Goal: Task Accomplishment & Management: Complete application form

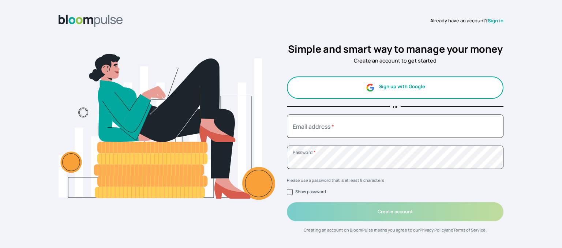
click at [377, 87] on button "Sign up with Google" at bounding box center [395, 88] width 217 height 22
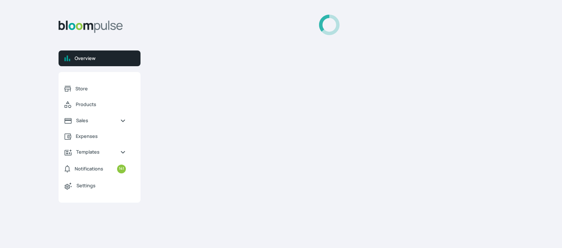
select select "2025"
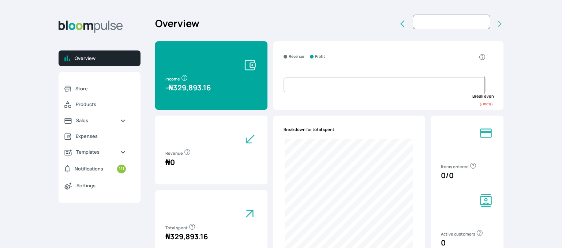
type input "[DATE]"
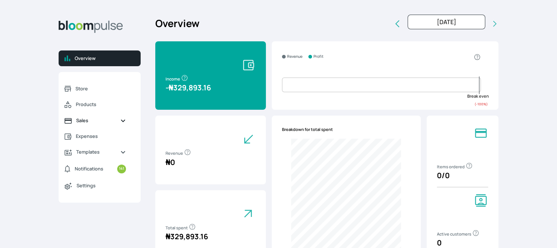
click at [99, 117] on span "Sales" at bounding box center [95, 120] width 38 height 7
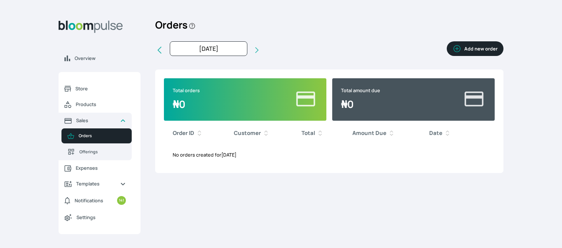
click at [474, 43] on button "Add new order" at bounding box center [475, 48] width 57 height 15
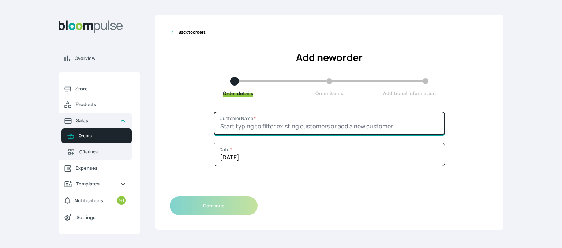
click at [261, 124] on input "Customer Name *" at bounding box center [329, 123] width 231 height 23
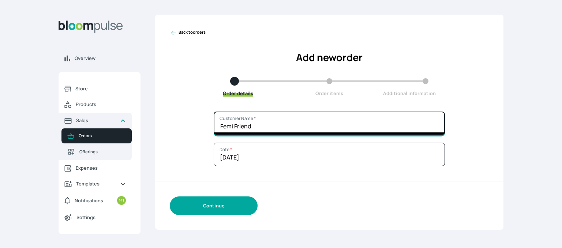
type input "Femi Friend"
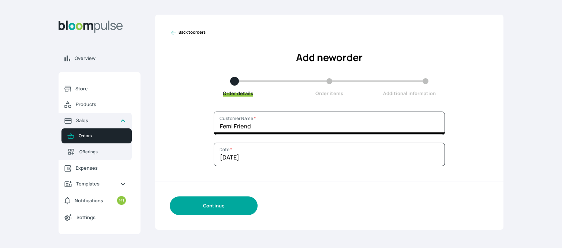
click at [201, 202] on button "Continue" at bounding box center [214, 206] width 88 height 19
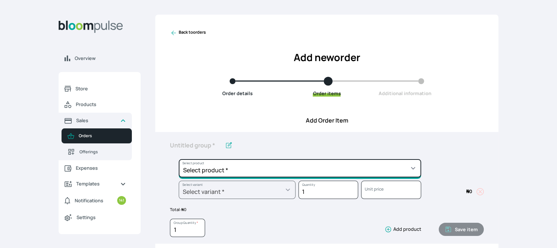
click at [240, 174] on select "Select product * Cake Decoration for 8inches High Chocolate oil based Round Cak…" at bounding box center [300, 168] width 242 height 18
select select "b7d01a80-bc61-4142-ae86-ced042014d26"
click at [179, 159] on select "Select product * Cake Decoration for 8inches High Chocolate oil based Round Cak…" at bounding box center [300, 168] width 242 height 18
type input "Pound Square Cake"
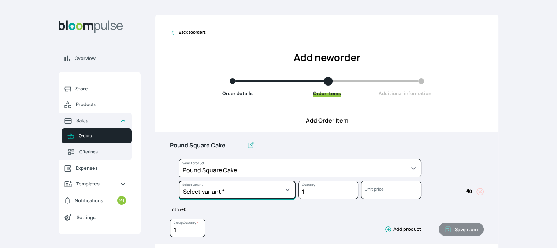
click at [238, 191] on select "Select variant * 10inches 11inches 12inches 6inches 7inches 8inches 9inches" at bounding box center [237, 190] width 117 height 18
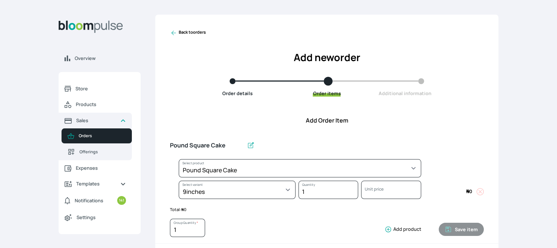
select select "b7d01a80-bc61-4142-ae86-ced042014d26"
select select "c21055bb-2248-411d-b279-1757bd0f00a5"
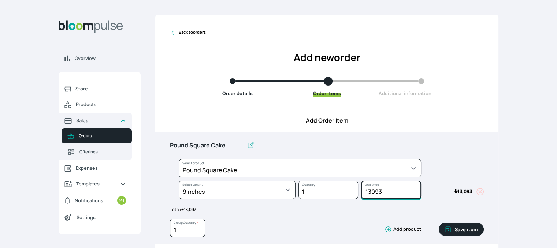
click at [386, 190] on input "13093" at bounding box center [391, 190] width 60 height 18
type input "13100"
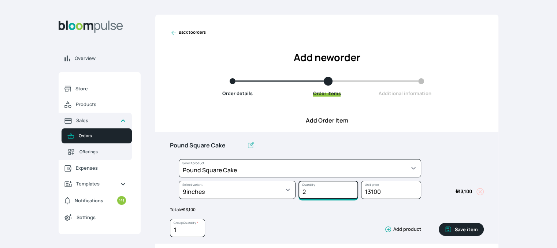
click at [353, 190] on input "2" at bounding box center [328, 190] width 60 height 18
click at [352, 190] on input "3" at bounding box center [328, 190] width 60 height 18
click at [352, 190] on input "4" at bounding box center [328, 190] width 60 height 18
type input "5"
click at [352, 190] on input "5" at bounding box center [328, 190] width 60 height 18
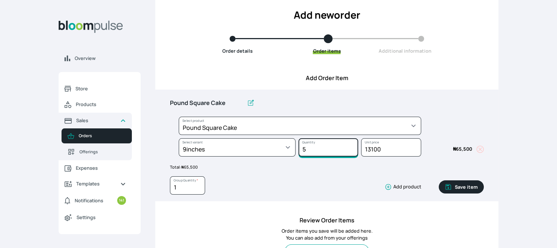
scroll to position [44, 0]
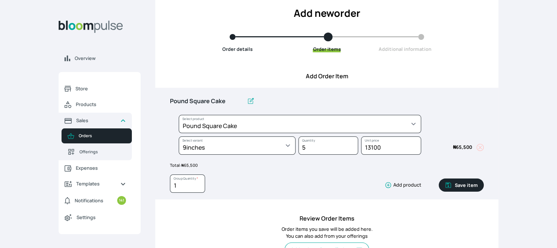
click at [453, 184] on button "Save item" at bounding box center [461, 185] width 45 height 13
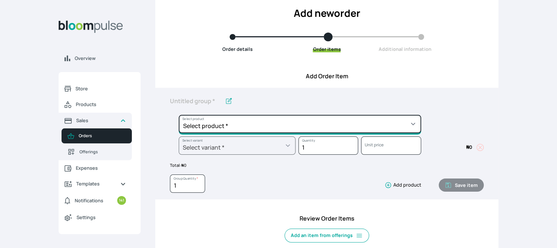
click at [387, 131] on select "Select product * Cake Decoration for 8inches High Chocolate oil based Round Cak…" at bounding box center [300, 124] width 242 height 18
select select "645c6260-b6bb-4351-a585-2a2a1086c83c"
click at [179, 115] on select "Select product * Cake Decoration for 8inches High Chocolate oil based Round Cak…" at bounding box center [300, 124] width 242 height 18
type input "Swiss Meringue Buttercream"
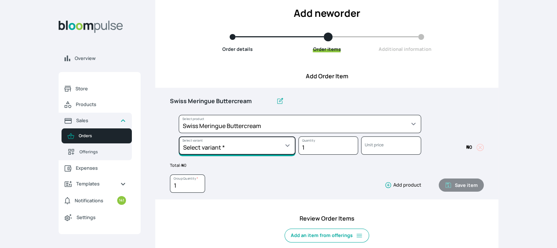
click at [284, 142] on select "Select variant * 1 batch Half batch" at bounding box center [237, 146] width 117 height 18
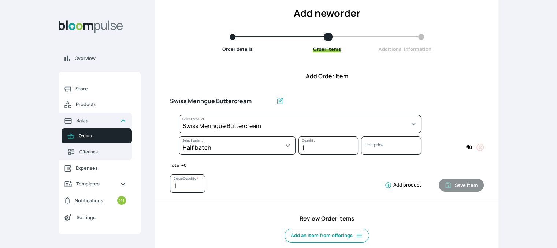
select select "645c6260-b6bb-4351-a585-2a2a1086c83c"
select select "fc7654b8-93b9-411b-9412-103ccf3fe3bb"
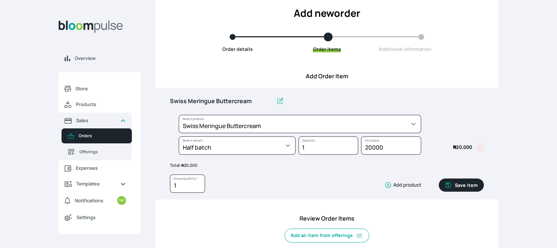
click at [463, 186] on button "Save item" at bounding box center [461, 185] width 45 height 13
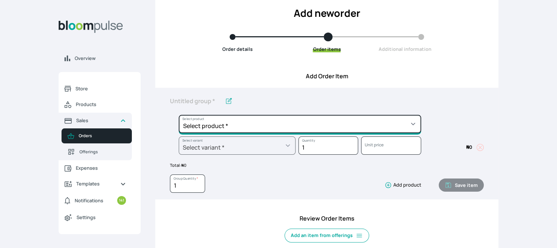
click at [387, 128] on select "Select product * Cake Decoration for 8inches High Chocolate oil based Round Cak…" at bounding box center [300, 124] width 242 height 18
select select "8010db02-07cd-44bd-8936-1cca38eae19c"
click at [179, 115] on select "Select product * Cake Decoration for 8inches High Chocolate oil based Round Cak…" at bounding box center [300, 124] width 242 height 18
type input "Fondant 1 Recipe"
click at [322, 124] on select "Select product * Cake Decoration for 8inches High Chocolate oil based Round Cak…" at bounding box center [300, 124] width 242 height 18
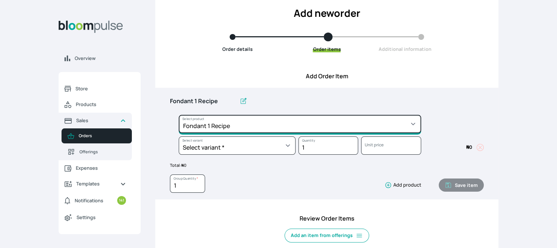
click at [179, 115] on select "Select product * Cake Decoration for 8inches High Chocolate oil based Round Cak…" at bounding box center [300, 124] width 242 height 18
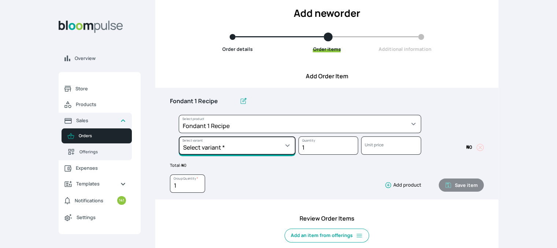
click at [275, 150] on select "Select variant * Regular" at bounding box center [237, 146] width 117 height 18
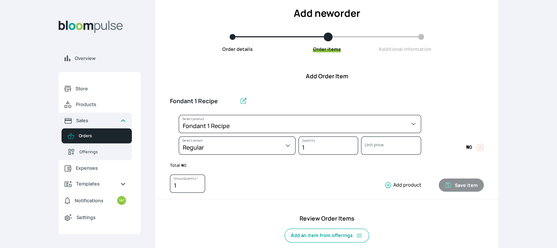
select select "8010db02-07cd-44bd-8936-1cca38eae19c"
select select "42ad62f1-0410-4207-9b65-65b7136d5369"
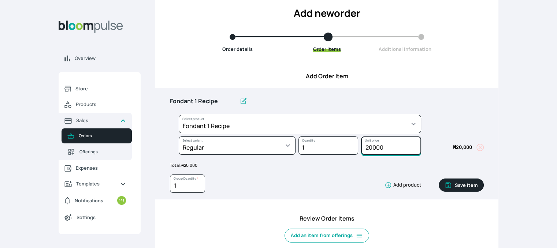
drag, startPoint x: 389, startPoint y: 148, endPoint x: 358, endPoint y: 147, distance: 30.0
click at [358, 147] on div "20000 Unit price" at bounding box center [389, 148] width 63 height 22
click at [457, 185] on button "Save item" at bounding box center [461, 185] width 45 height 13
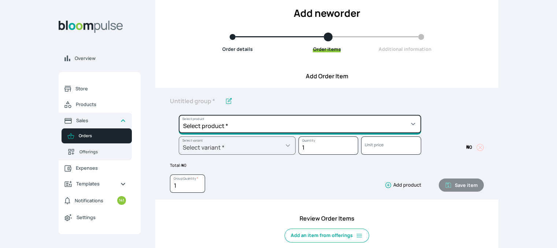
click at [402, 122] on select "Select product * Cake Decoration for 8inches High Chocolate oil based Round Cak…" at bounding box center [300, 124] width 242 height 18
select select "a288c6ae-7a33-4d48-9e4d-feb53a4d1c56"
click at [179, 115] on select "Select product * Cake Decoration for 8inches High Chocolate oil based Round Cak…" at bounding box center [300, 124] width 242 height 18
type input "Pound Round Cake"
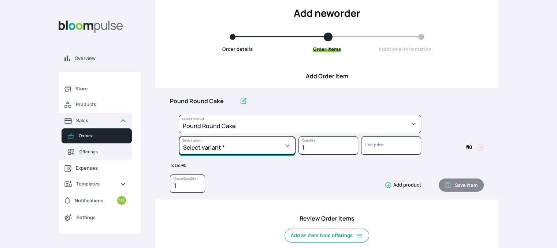
click at [285, 148] on select "Select variant * 10inches 11inches 12inches 13inches 14inches 6inches 7inches 8…" at bounding box center [237, 146] width 117 height 18
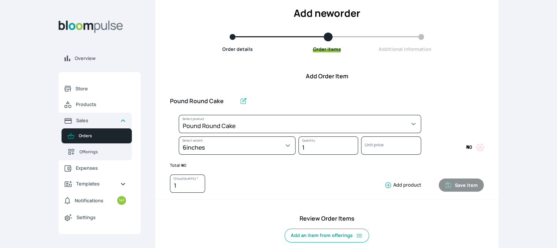
select select "a288c6ae-7a33-4d48-9e4d-feb53a4d1c56"
select select "aea4e495-404d-4082-b042-f4043adda4db"
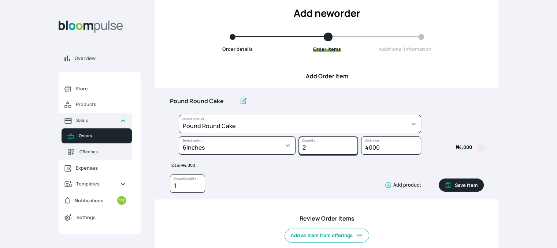
click at [351, 144] on input "2" at bounding box center [328, 146] width 60 height 18
click at [351, 144] on input "3" at bounding box center [328, 146] width 60 height 18
type input "4"
click at [352, 145] on input "4" at bounding box center [328, 146] width 60 height 18
click at [458, 187] on button "Save item" at bounding box center [461, 185] width 45 height 13
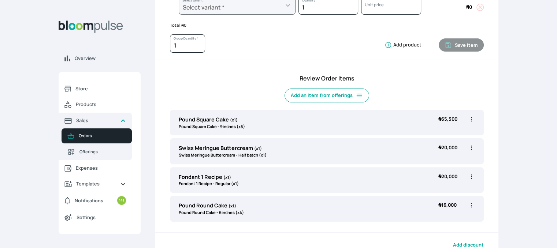
scroll to position [189, 0]
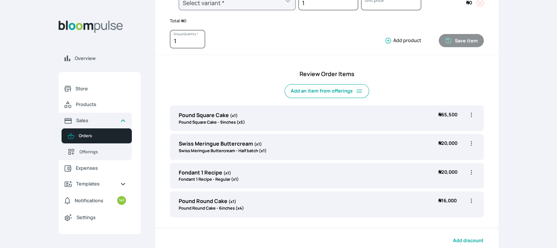
click at [471, 199] on icon "button" at bounding box center [471, 200] width 7 height 7
click at [434, 212] on span "Edit" at bounding box center [442, 215] width 53 height 7
type input "Pound Round Cake"
select select "a288c6ae-7a33-4d48-9e4d-feb53a4d1c56"
select select "aea4e495-404d-4082-b042-f4043adda4db"
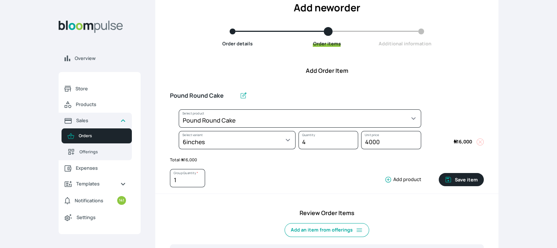
scroll to position [49, 0]
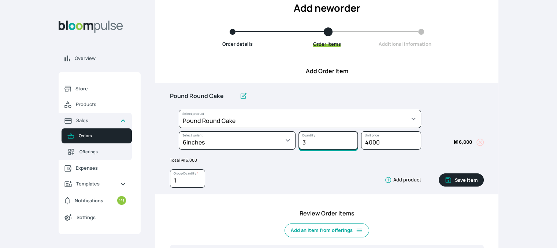
type input "3"
click at [352, 145] on input "3" at bounding box center [328, 140] width 60 height 18
click at [462, 181] on button "Save item" at bounding box center [461, 180] width 45 height 13
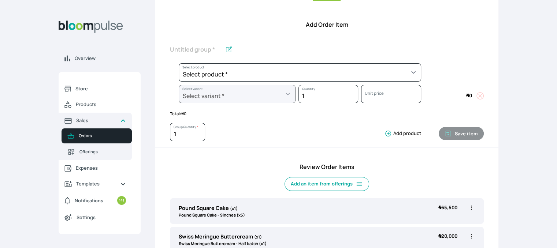
scroll to position [89, 0]
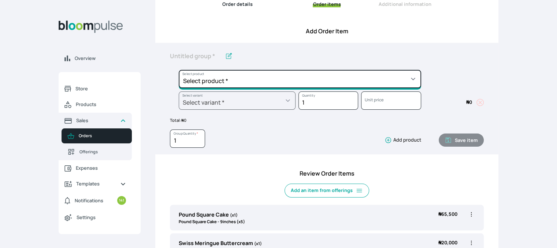
click at [398, 82] on select "Select product * Cake Decoration for 8inches High Chocolate oil based Round Cak…" at bounding box center [300, 79] width 242 height 18
select select "023b730d-bc46-477e-b7f7-d3522e7f455b"
click at [179, 70] on select "Select product * Cake Decoration for 8inches High Chocolate oil based Round Cak…" at bounding box center [300, 79] width 242 height 18
type input "Cake Decoration for 8inches High"
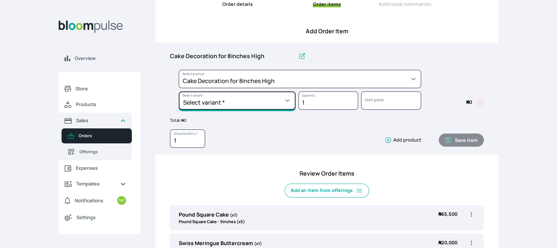
click at [283, 102] on select "Select variant * Basic Complex Regular" at bounding box center [237, 101] width 117 height 18
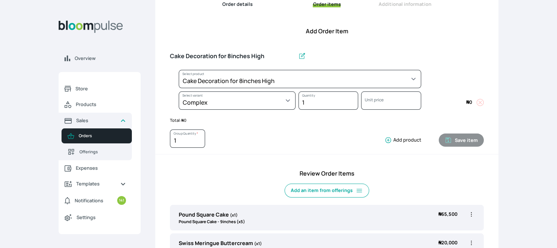
select select "023b730d-bc46-477e-b7f7-d3522e7f455b"
select select "dbb9cdde-0e9e-4f5c-891f-81d6220c5e38"
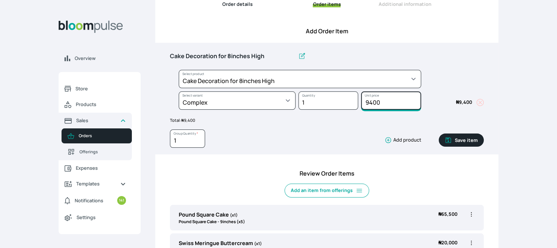
drag, startPoint x: 385, startPoint y: 103, endPoint x: 343, endPoint y: 101, distance: 41.8
click at [343, 100] on div "Select product * Cake Decoration for 8inches High Chocolate oil based Round Cak…" at bounding box center [327, 91] width 314 height 43
type input "30000"
click at [461, 141] on button "Save item" at bounding box center [461, 140] width 45 height 13
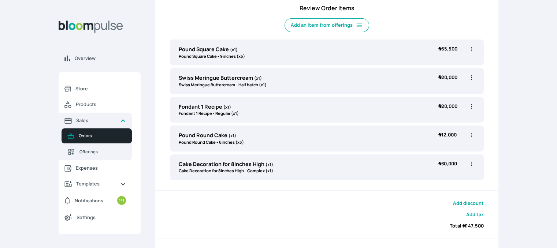
scroll to position [258, 0]
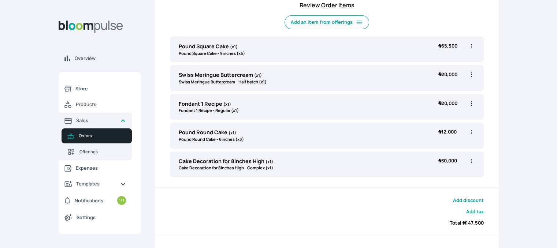
click at [472, 45] on icon "button" at bounding box center [471, 45] width 7 height 7
click at [438, 61] on span "Edit" at bounding box center [442, 60] width 53 height 7
type input "Pound Square Cake"
select select "b7d01a80-bc61-4142-ae86-ced042014d26"
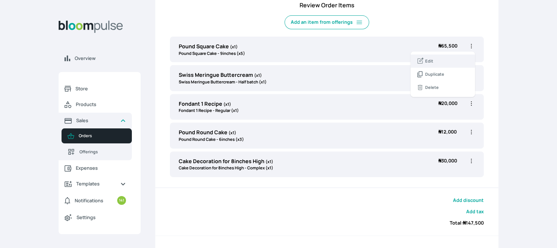
select select "c21055bb-2248-411d-b279-1757bd0f00a5"
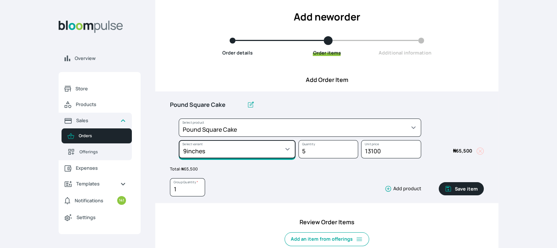
click at [271, 156] on select "Select variant * 10inches 11inches 12inches 6inches 7inches 8inches 9inches" at bounding box center [237, 149] width 117 height 18
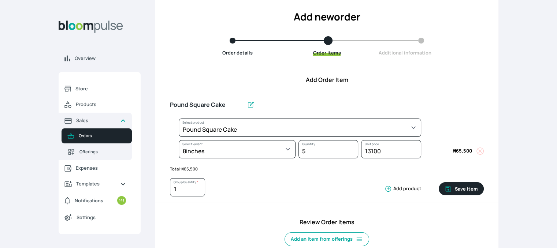
select select "b7d01a80-bc61-4142-ae86-ced042014d26"
select select "ef7965e2-a384-4fca-aa66-2ff053fafc85"
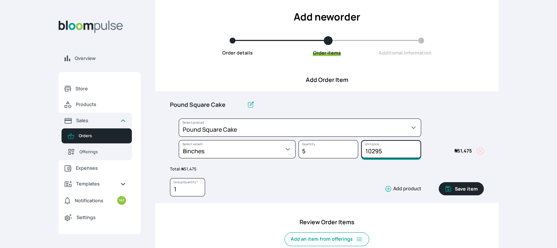
click at [383, 151] on input "10295" at bounding box center [391, 149] width 60 height 18
type input "10300"
click at [467, 187] on button "Save item" at bounding box center [461, 188] width 45 height 13
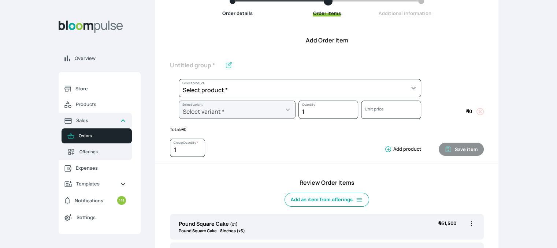
scroll to position [90, 0]
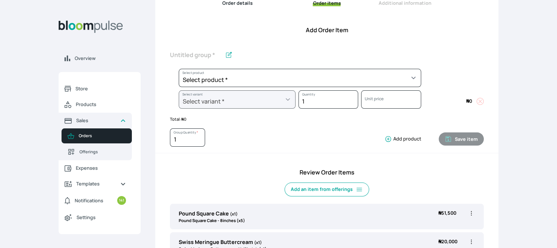
drag, startPoint x: 544, startPoint y: 151, endPoint x: 540, endPoint y: 178, distance: 27.0
click at [539, 158] on html "Overview Store Products Sales Orders Offerings Expenses Templates Notifications…" at bounding box center [278, 34] width 557 height 248
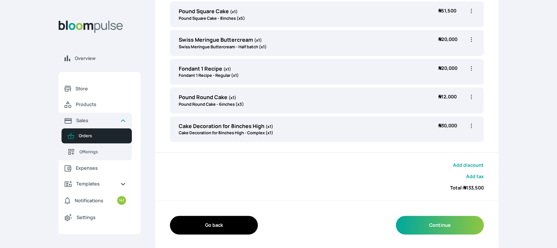
scroll to position [293, 0]
click at [471, 96] on icon "button" at bounding box center [471, 96] width 7 height 7
click at [458, 110] on span "Edit" at bounding box center [442, 111] width 53 height 7
type input "Pound Round Cake"
select select "a288c6ae-7a33-4d48-9e4d-feb53a4d1c56"
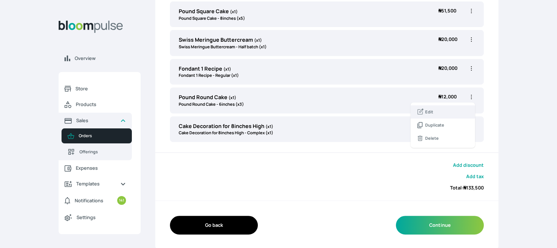
select select "aea4e495-404d-4082-b042-f4043adda4db"
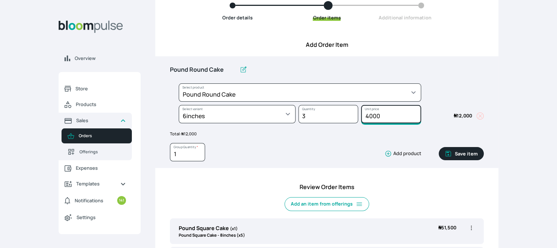
click at [385, 114] on input "4000" at bounding box center [391, 114] width 60 height 18
type input "4"
type input "3000"
click at [452, 150] on icon "button" at bounding box center [448, 153] width 7 height 7
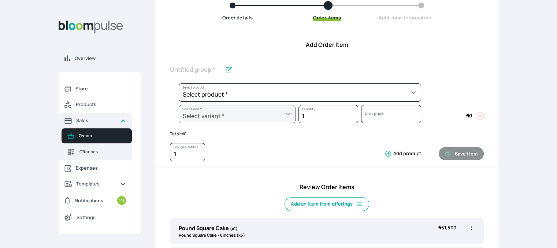
scroll to position [293, 0]
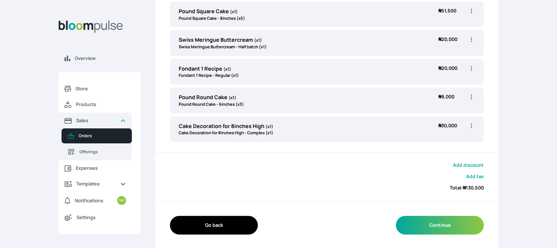
click at [457, 95] on span "₦ 9,000" at bounding box center [452, 100] width 29 height 14
